Goal: Transaction & Acquisition: Purchase product/service

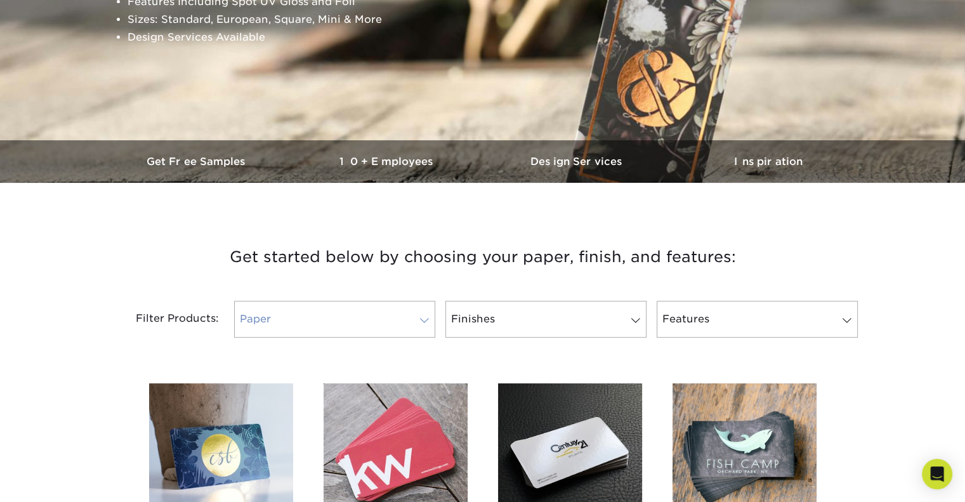
scroll to position [318, 0]
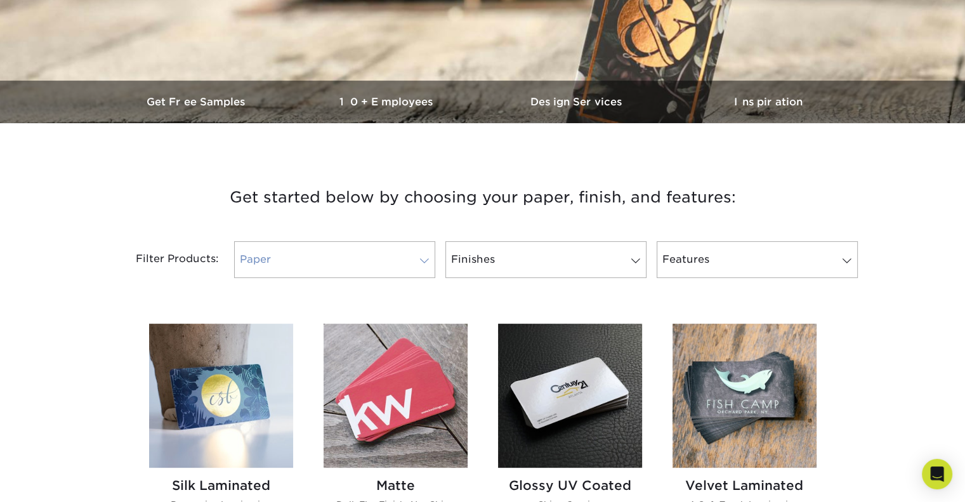
click at [322, 246] on link "Paper" at bounding box center [334, 259] width 201 height 37
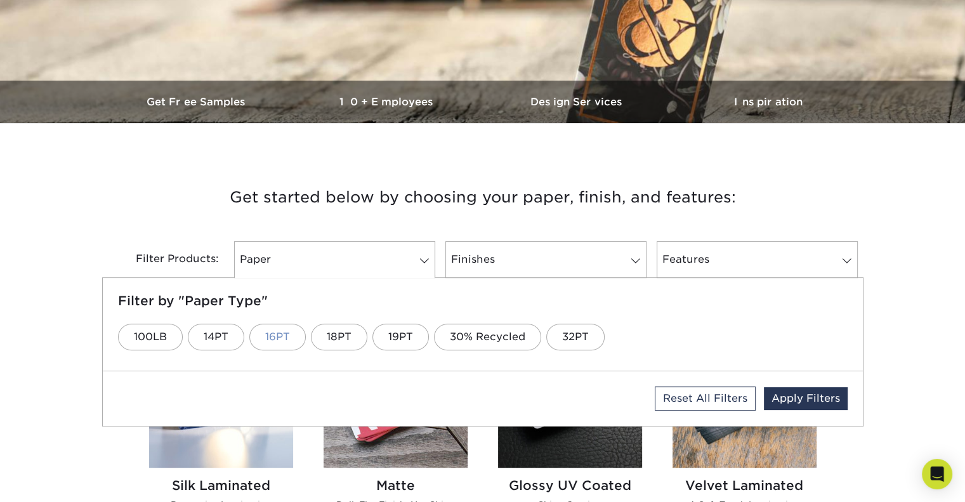
click at [268, 334] on link "16PT" at bounding box center [277, 337] width 56 height 27
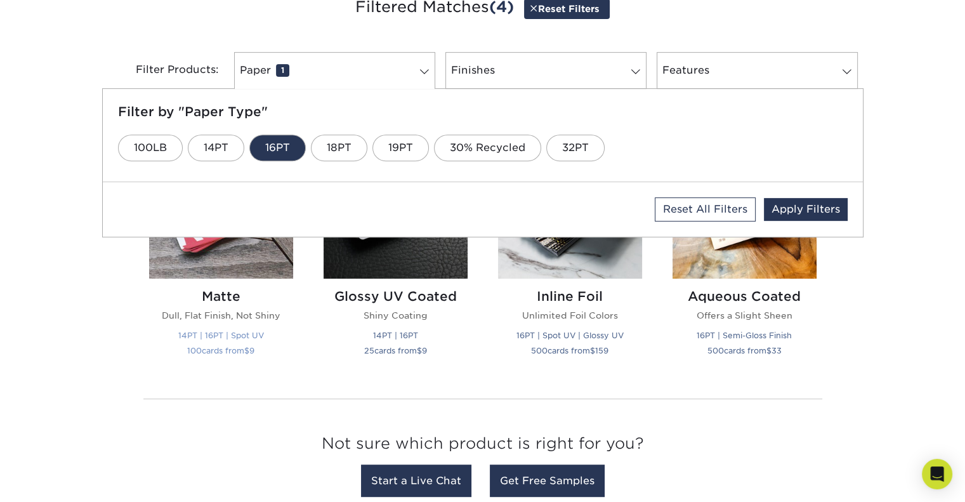
scroll to position [445, 0]
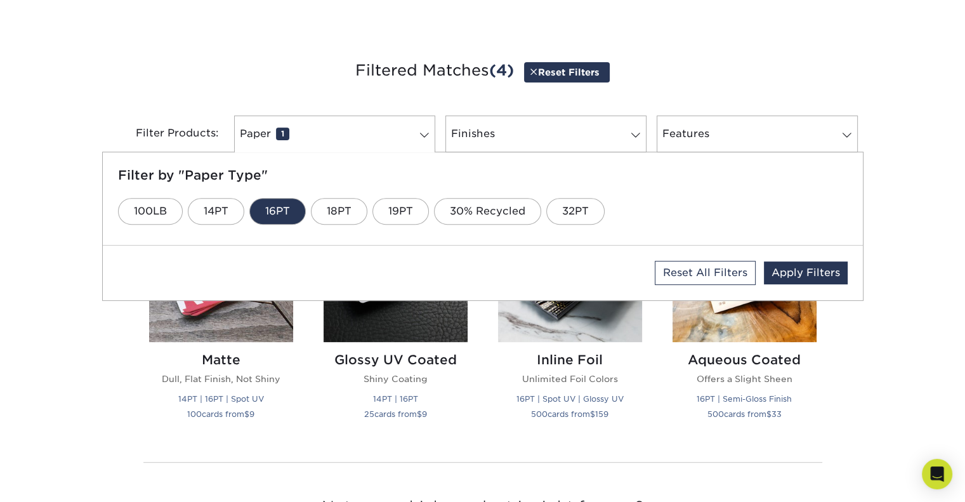
click at [89, 405] on div "Get started below by choosing your paper, finish, and features: Filtered Matche…" at bounding box center [482, 312] width 965 height 571
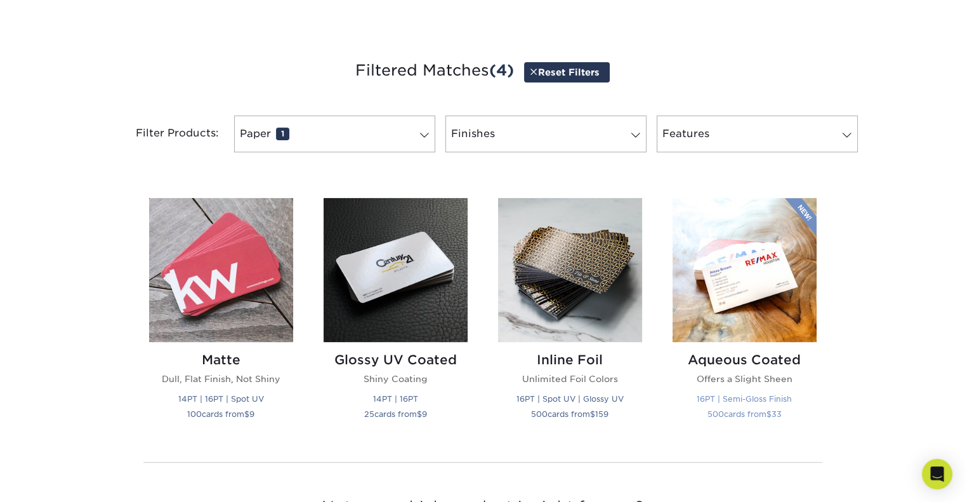
click at [734, 282] on img at bounding box center [744, 270] width 144 height 144
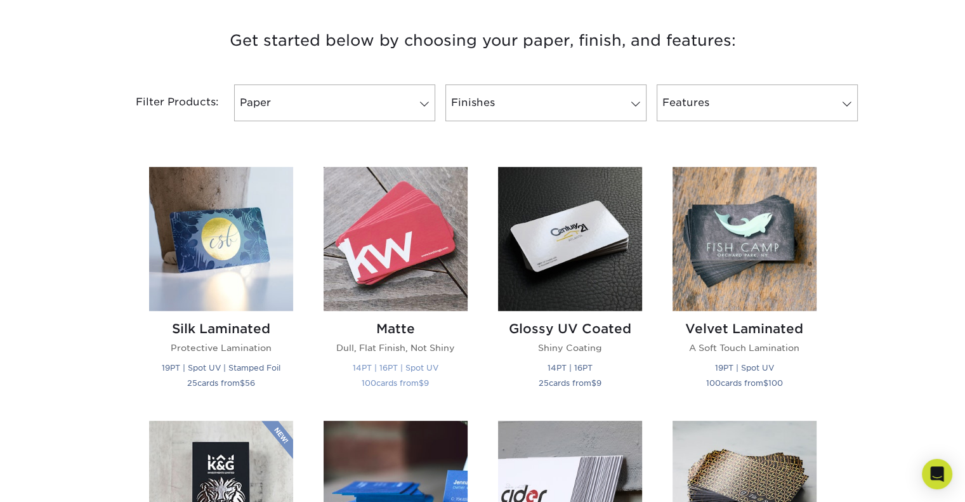
scroll to position [571, 0]
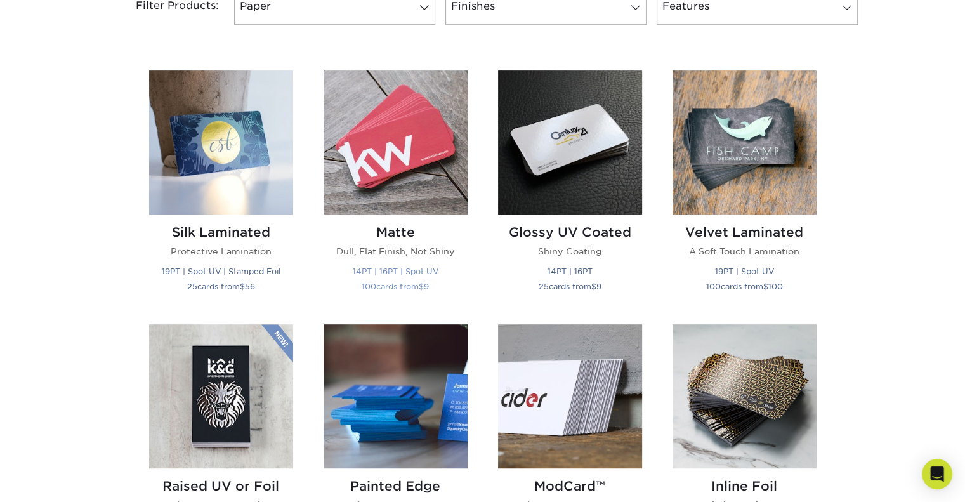
click at [390, 173] on img at bounding box center [396, 142] width 144 height 144
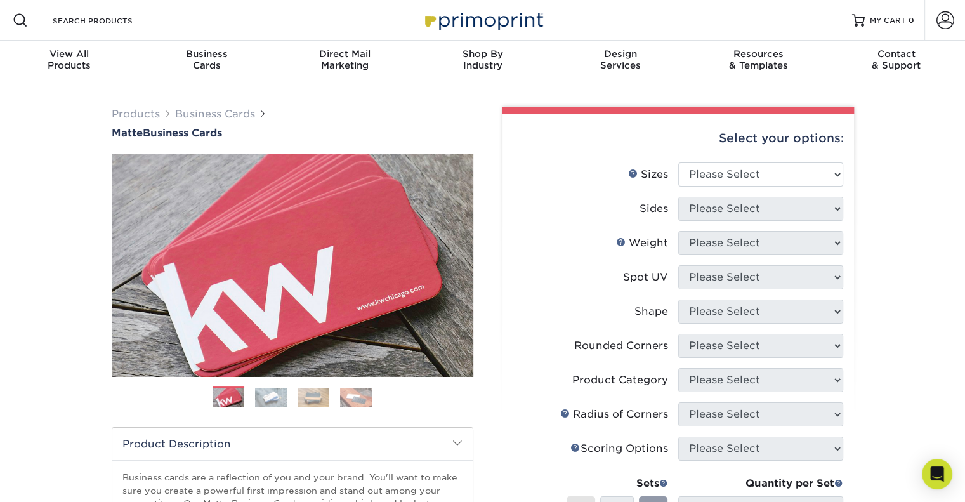
click at [271, 400] on img at bounding box center [271, 397] width 32 height 19
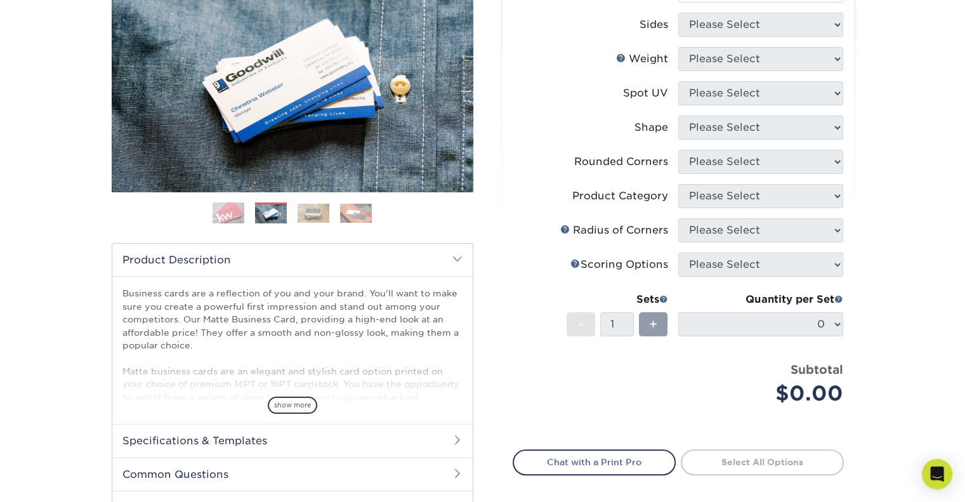
scroll to position [190, 0]
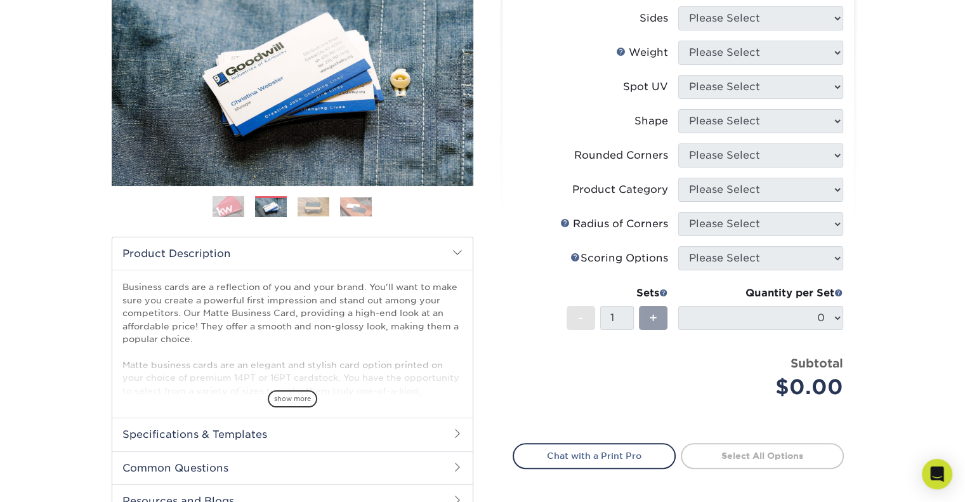
click at [318, 209] on img at bounding box center [314, 206] width 32 height 19
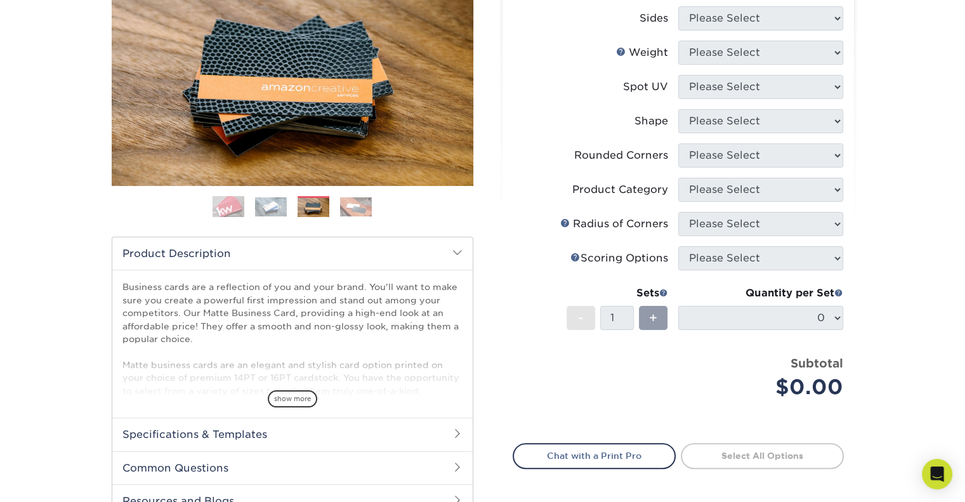
click at [355, 207] on img at bounding box center [356, 206] width 32 height 19
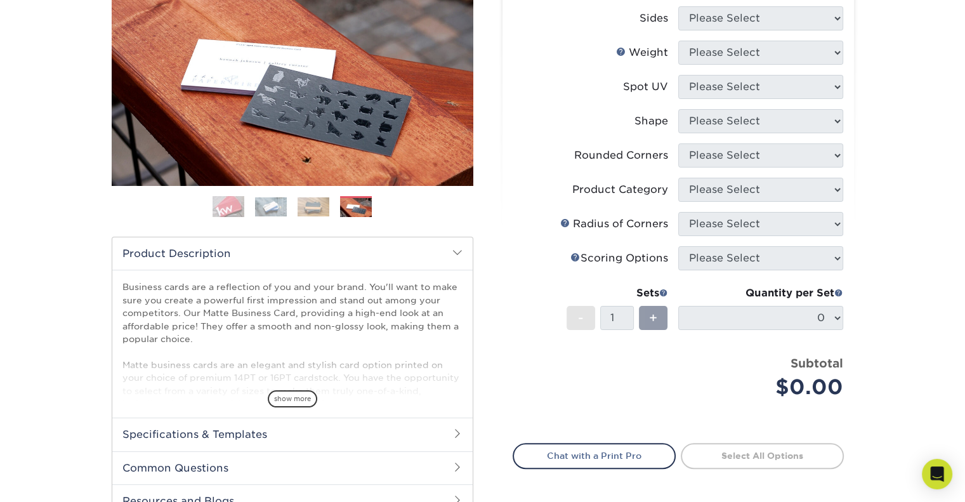
scroll to position [0, 0]
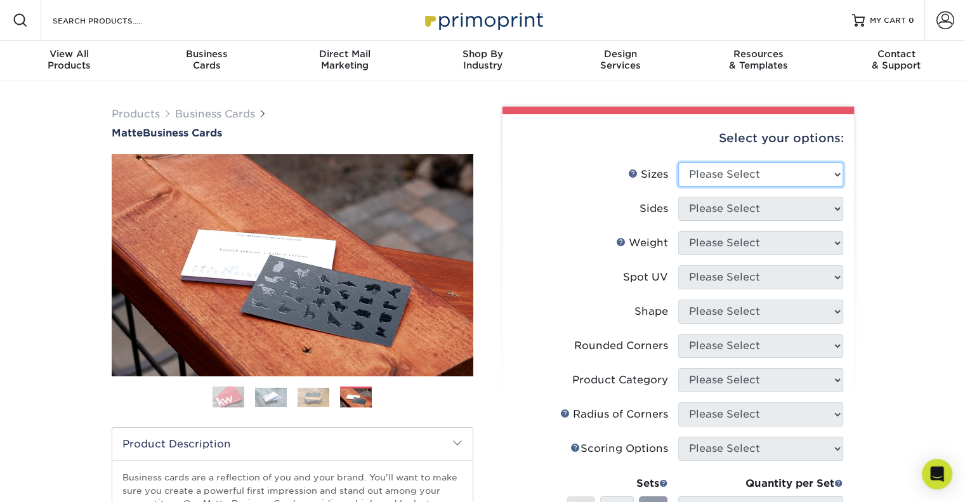
click at [690, 169] on select "Please Select 1.5" x 3.5" - Mini 1.75" x 3.5" - Mini 2" x 2" - Square 2" x 3" -…" at bounding box center [760, 174] width 165 height 24
select select "2.00x3.50"
click at [678, 162] on select "Please Select 1.5" x 3.5" - Mini 1.75" x 3.5" - Mini 2" x 2" - Square 2" x 3" -…" at bounding box center [760, 174] width 165 height 24
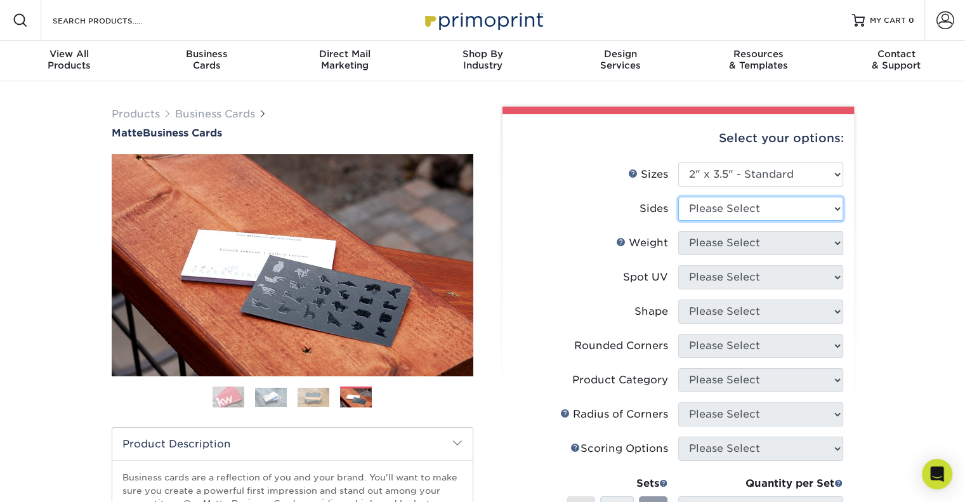
click at [728, 202] on select "Please Select Print Both Sides Print Front Only" at bounding box center [760, 209] width 165 height 24
select select "13abbda7-1d64-4f25-8bb2-c179b224825d"
click at [678, 197] on select "Please Select Print Both Sides Print Front Only" at bounding box center [760, 209] width 165 height 24
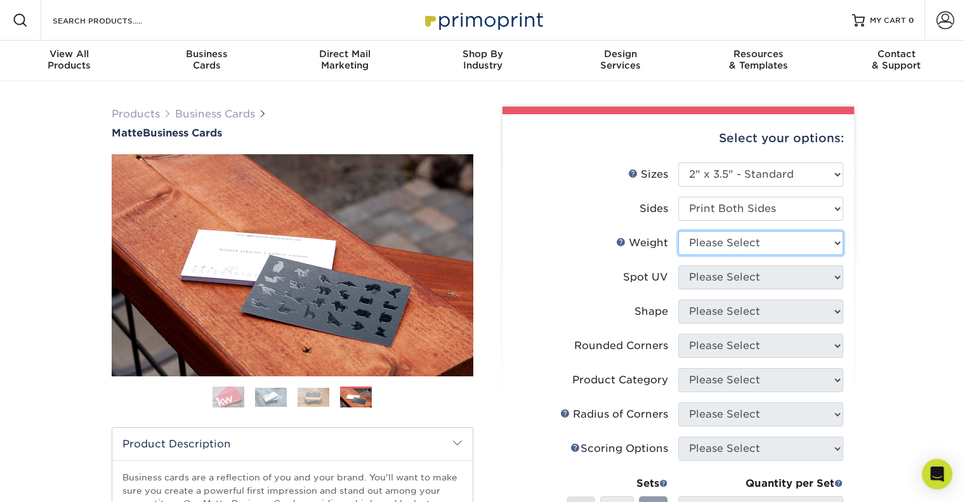
click at [728, 240] on select "Please Select 16PT 14PT" at bounding box center [760, 243] width 165 height 24
select select "16PT"
click at [678, 231] on select "Please Select 16PT 14PT" at bounding box center [760, 243] width 165 height 24
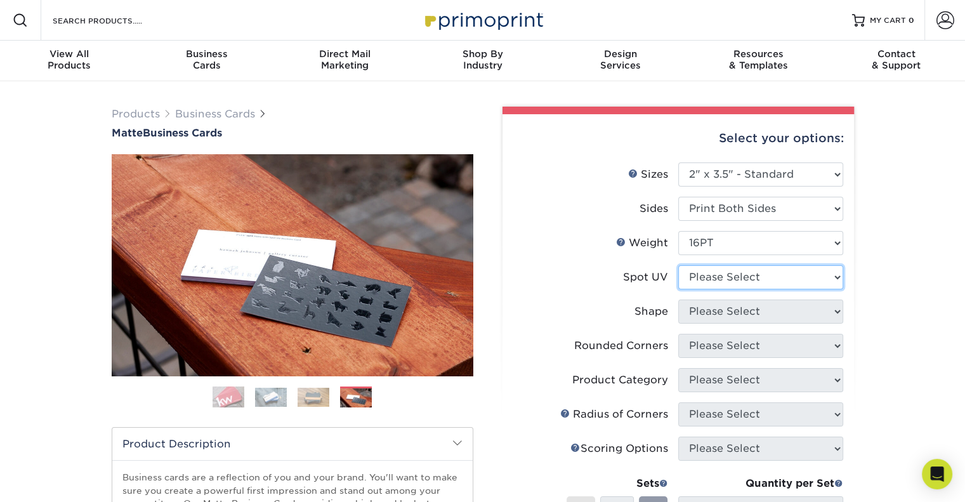
click at [726, 272] on select "Please Select No Spot UV Front and Back (Both Sides) Front Only Back Only" at bounding box center [760, 277] width 165 height 24
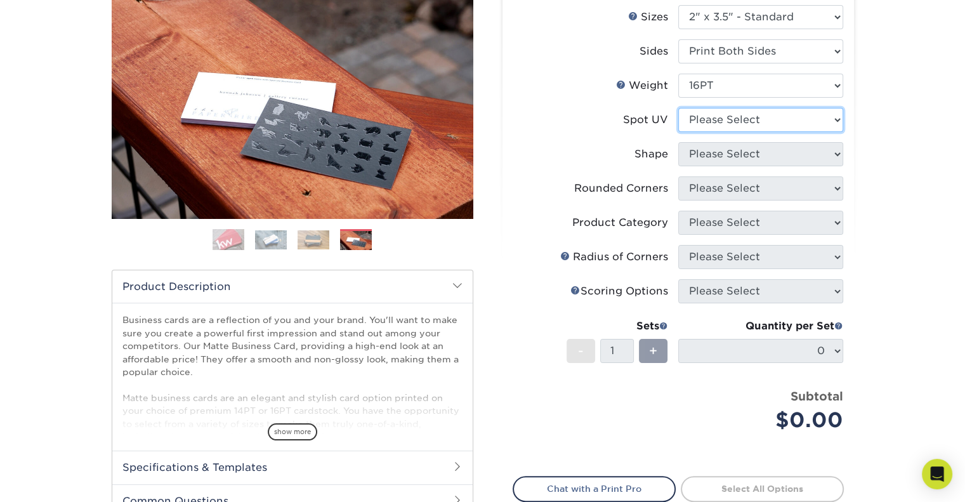
scroll to position [127, 0]
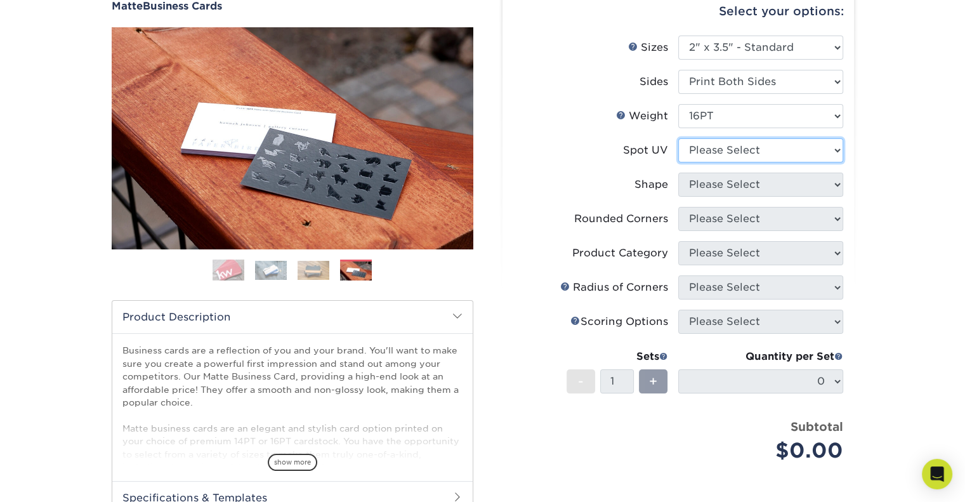
click at [721, 152] on select "Please Select No Spot UV Front and Back (Both Sides) Front Only Back Only" at bounding box center [760, 150] width 165 height 24
select select "0"
click at [678, 138] on select "Please Select No Spot UV Front and Back (Both Sides) Front Only Back Only" at bounding box center [760, 150] width 165 height 24
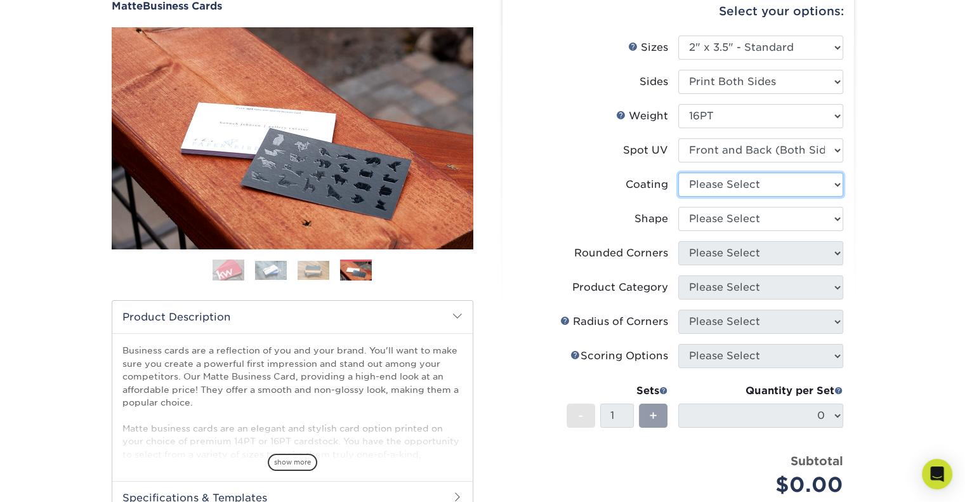
click at [725, 184] on select at bounding box center [760, 185] width 165 height 24
select select "121bb7b5-3b4d-429f-bd8d-bbf80e953313"
click at [678, 173] on select at bounding box center [760, 185] width 165 height 24
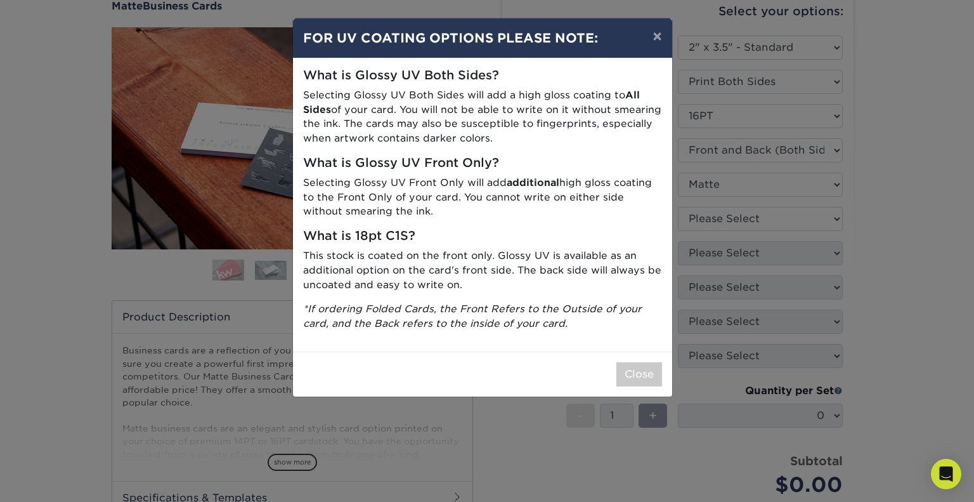
click at [734, 218] on div "× FOR UV COATING OPTIONS PLEASE NOTE: What is Glossy UV Both Sides? Selecting G…" at bounding box center [487, 251] width 974 height 502
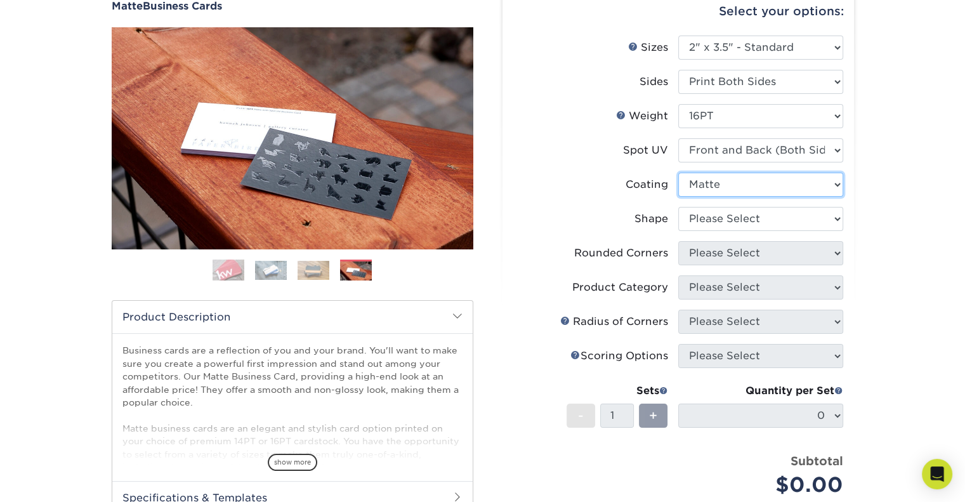
click at [728, 190] on select at bounding box center [760, 185] width 165 height 24
click at [678, 173] on select at bounding box center [760, 185] width 165 height 24
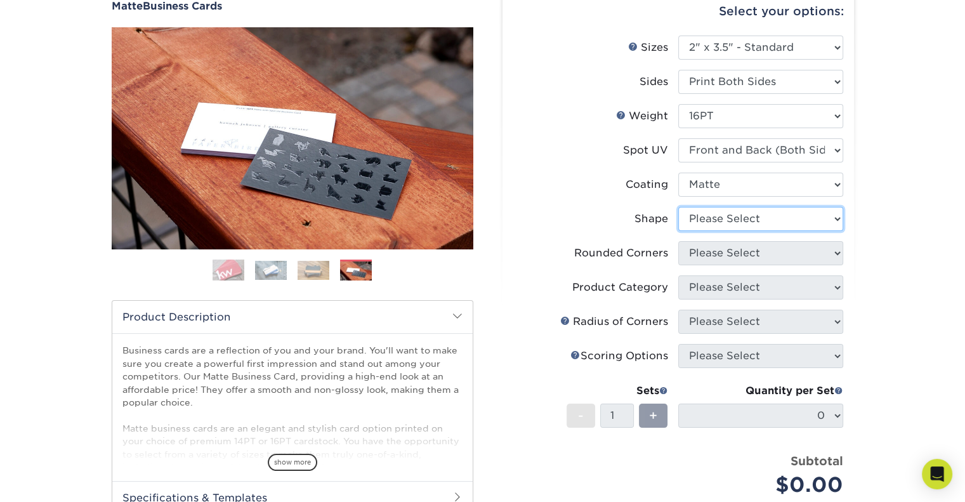
click at [726, 214] on select "Please Select Standard" at bounding box center [760, 219] width 165 height 24
select select "standard"
click at [678, 207] on select "Please Select Standard" at bounding box center [760, 219] width 165 height 24
click at [730, 256] on select "Please Select Yes - Round 2 Corners Yes - Round 4 Corners No" at bounding box center [760, 253] width 165 height 24
select select "0"
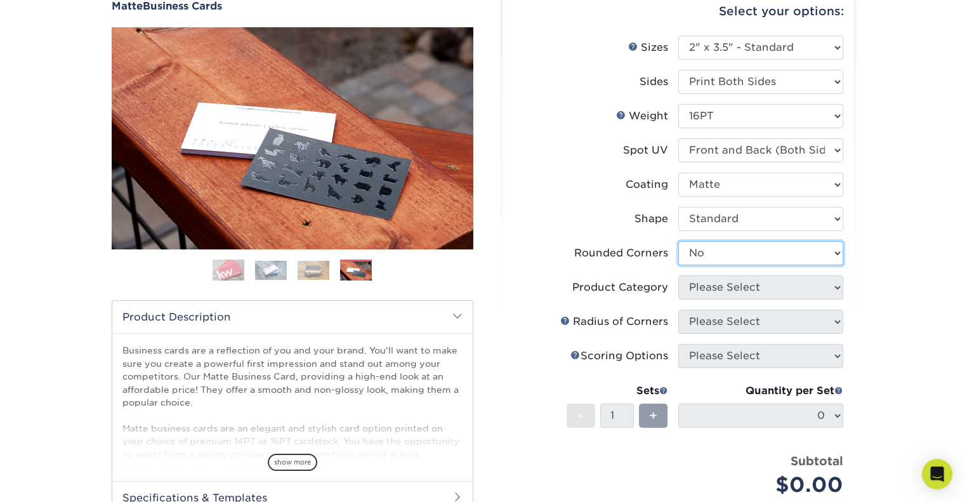
click at [678, 241] on select "Please Select Yes - Round 2 Corners Yes - Round 4 Corners No" at bounding box center [760, 253] width 165 height 24
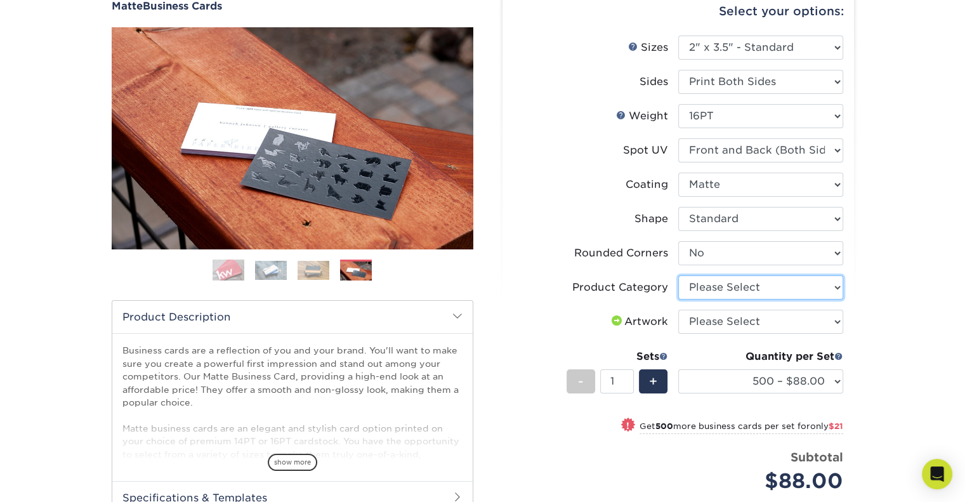
click at [731, 287] on select "Please Select Business Cards" at bounding box center [760, 287] width 165 height 24
select select "3b5148f1-0588-4f88-a218-97bcfdce65c1"
click at [678, 275] on select "Please Select Business Cards" at bounding box center [760, 287] width 165 height 24
click at [735, 319] on select "Please Select I will upload files I need a design - $100" at bounding box center [760, 322] width 165 height 24
select select "upload"
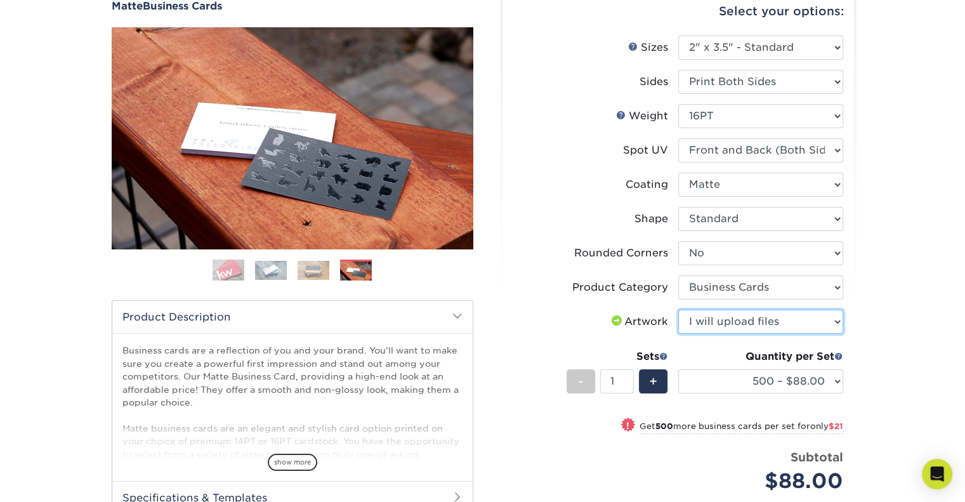
click at [678, 310] on select "Please Select I will upload files I need a design - $100" at bounding box center [760, 322] width 165 height 24
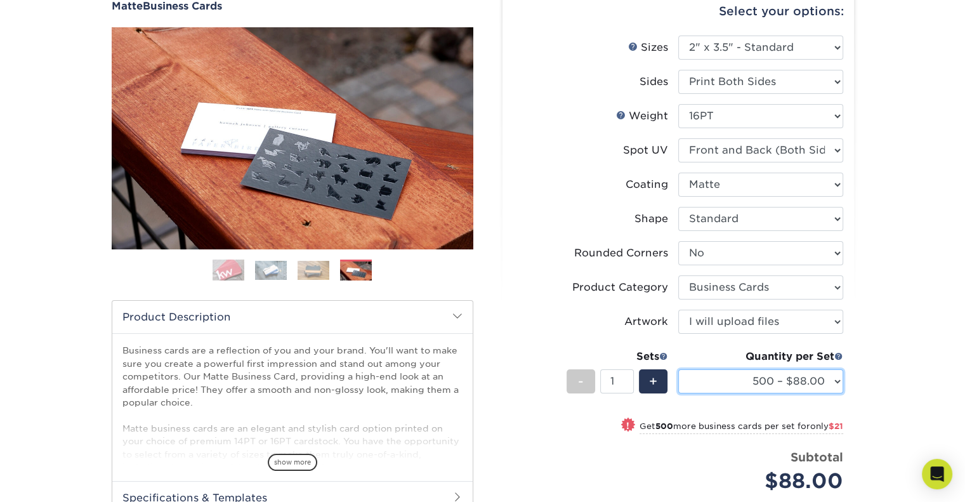
click at [768, 380] on select "500 – $88.00 1000 – $109.00 2500 – $205.00 5000 – $279.00 10000 – $612.00 15000…" at bounding box center [760, 381] width 165 height 24
click at [702, 429] on small "Get 500 more business cards per set for only $21" at bounding box center [741, 427] width 204 height 13
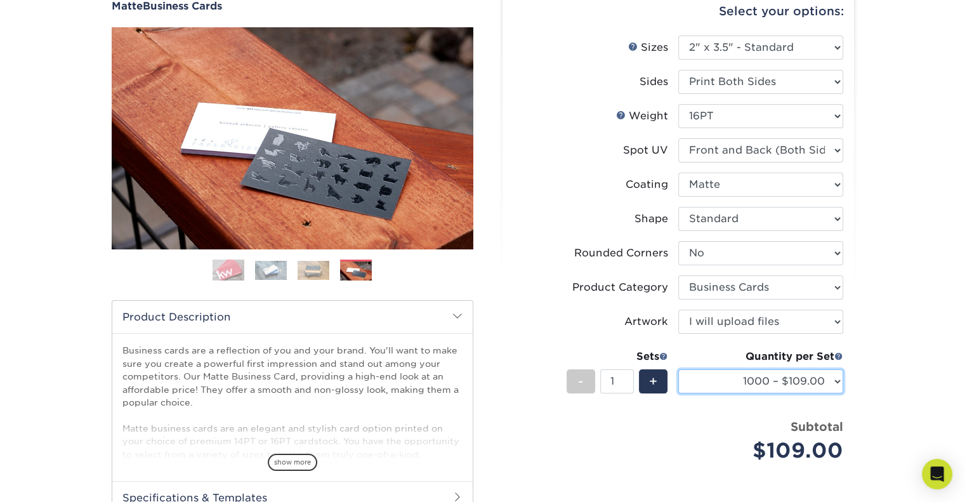
click at [756, 383] on select "500 – $88.00 1000 – $109.00 2500 – $205.00 5000 – $279.00 10000 – $612.00 15000…" at bounding box center [760, 381] width 165 height 24
select select "500 – $88.00"
click at [678, 369] on select "500 – $88.00 1000 – $109.00 2500 – $205.00 5000 – $279.00 10000 – $612.00 15000…" at bounding box center [760, 381] width 165 height 24
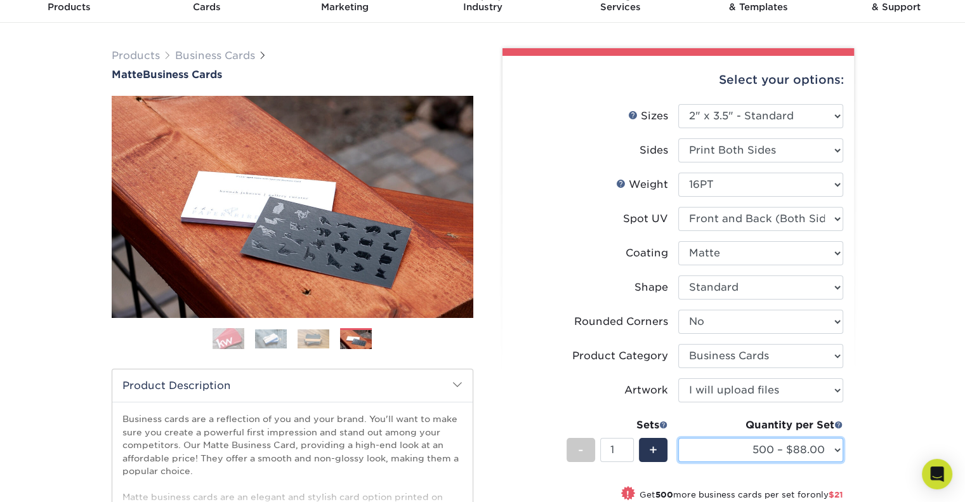
scroll to position [0, 0]
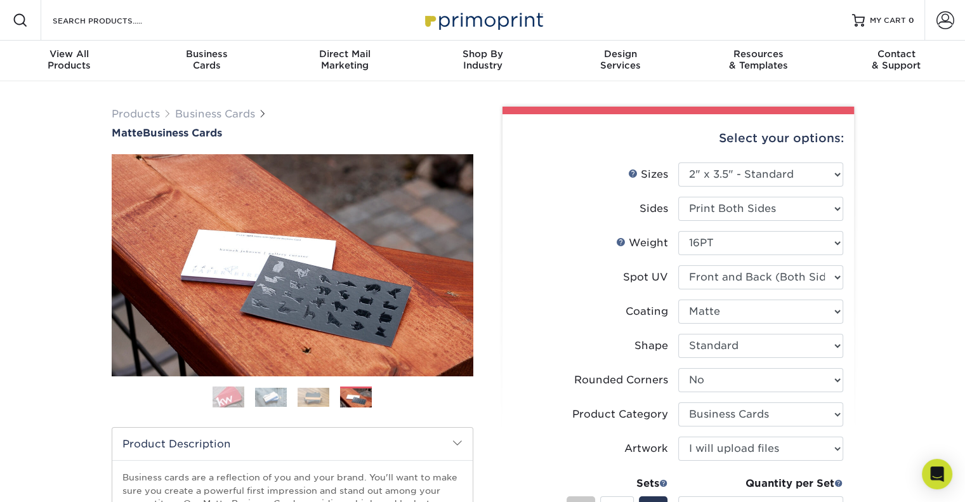
click at [226, 397] on img at bounding box center [229, 397] width 32 height 32
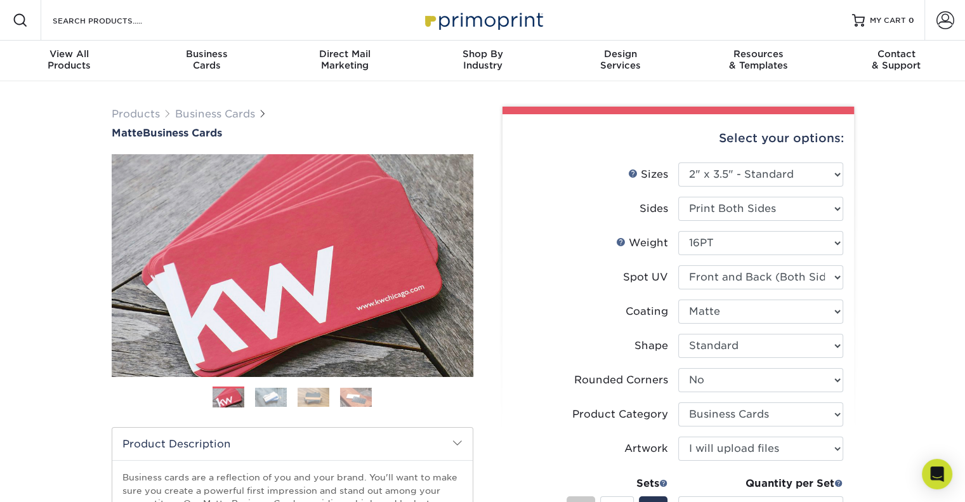
click at [264, 398] on img at bounding box center [271, 397] width 32 height 19
